Goal: Information Seeking & Learning: Learn about a topic

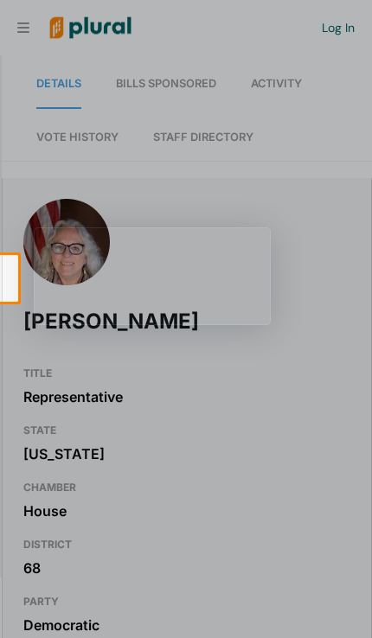
scroll to position [0, 17]
click at [73, 18] on div at bounding box center [186, 127] width 372 height 255
click at [8, 253] on div at bounding box center [186, 127] width 372 height 255
click at [9, 275] on div "[PERSON_NAME]" at bounding box center [187, 278] width 368 height 159
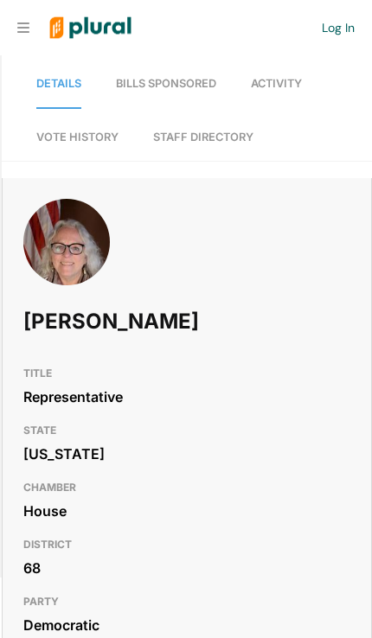
click at [64, 27] on img at bounding box center [90, 28] width 108 height 54
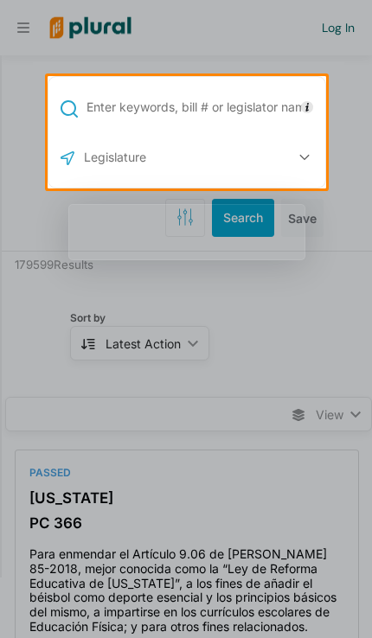
click at [107, 173] on input "text" at bounding box center [174, 157] width 185 height 33
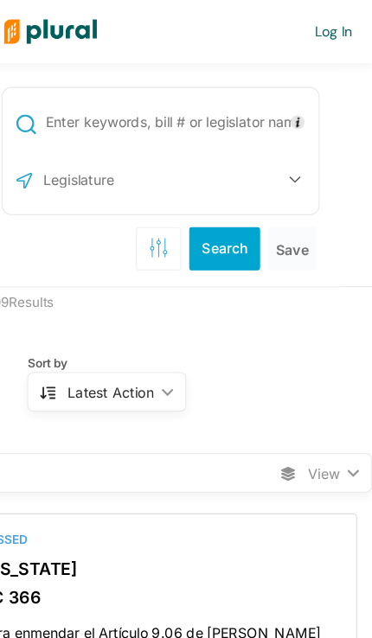
click at [288, 149] on button "button" at bounding box center [304, 157] width 33 height 33
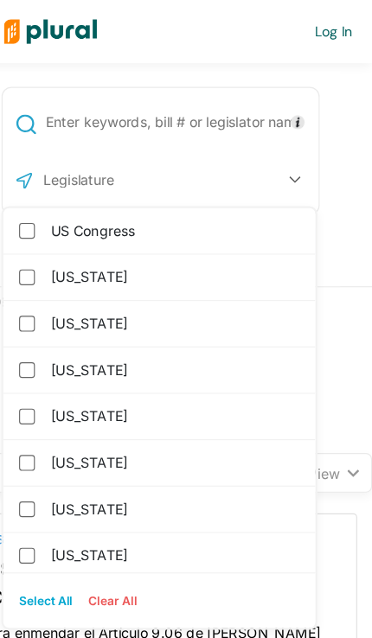
click at [288, 167] on button "button" at bounding box center [304, 157] width 33 height 33
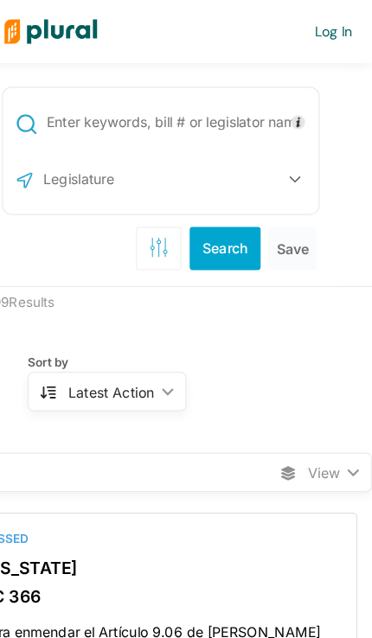
click at [288, 161] on button "button" at bounding box center [304, 157] width 33 height 33
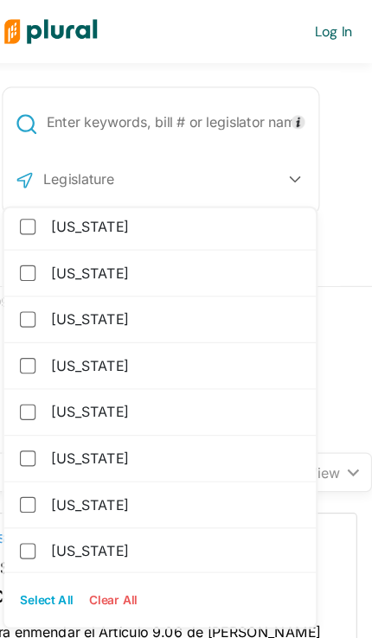
scroll to position [1513, 0]
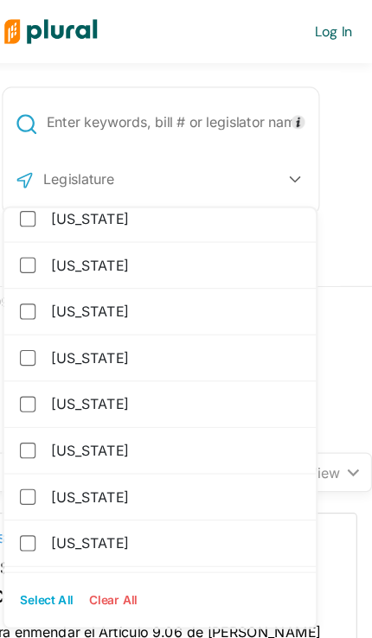
click at [63, 347] on input "[US_STATE]" at bounding box center [70, 354] width 14 height 14
click at [267, 168] on button "1" at bounding box center [294, 157] width 54 height 33
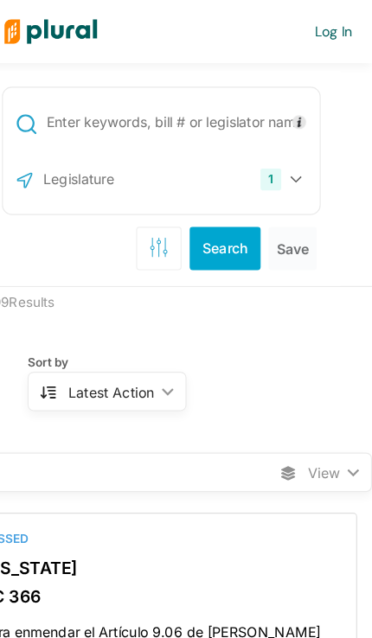
click at [212, 210] on button "Search" at bounding box center [243, 218] width 62 height 38
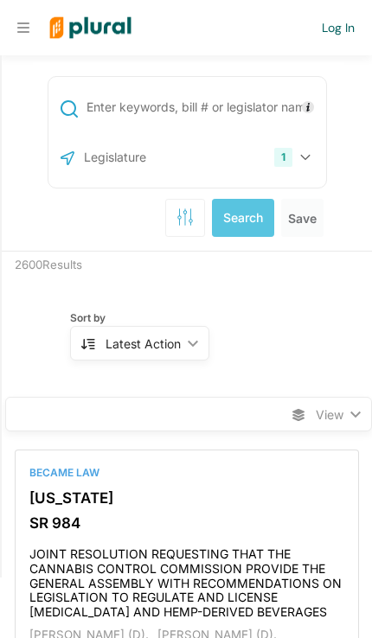
click at [313, 397] on span "View ic_keyboard_arrow_down" at bounding box center [188, 414] width 366 height 35
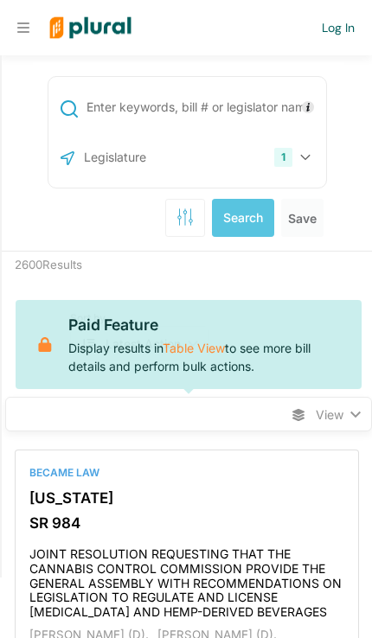
click at [331, 397] on span "View ic_keyboard_arrow_down" at bounding box center [188, 414] width 366 height 35
click at [77, 251] on div "2600 Results" at bounding box center [187, 265] width 370 height 28
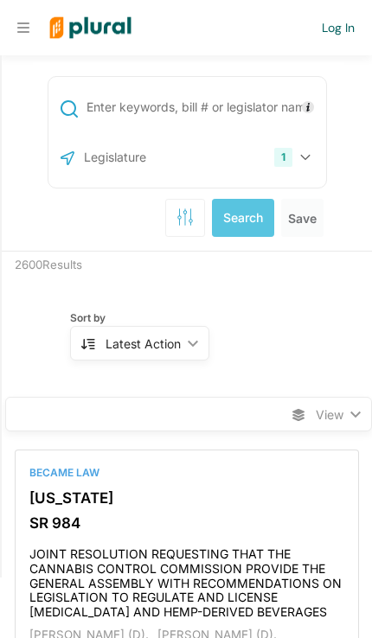
click at [128, 334] on div "Latest Action" at bounding box center [142, 343] width 75 height 18
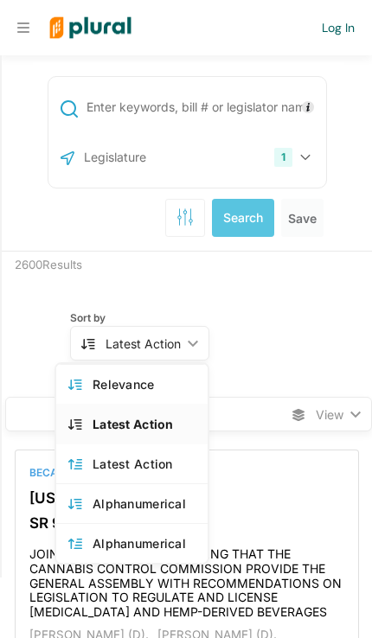
click at [94, 377] on div "Relevance" at bounding box center [143, 384] width 103 height 15
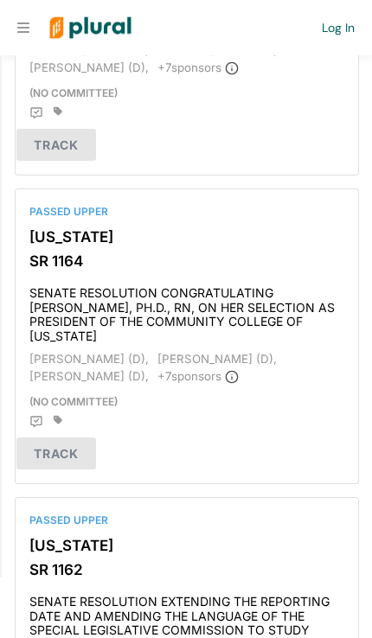
scroll to position [571, 0]
